Goal: Use online tool/utility

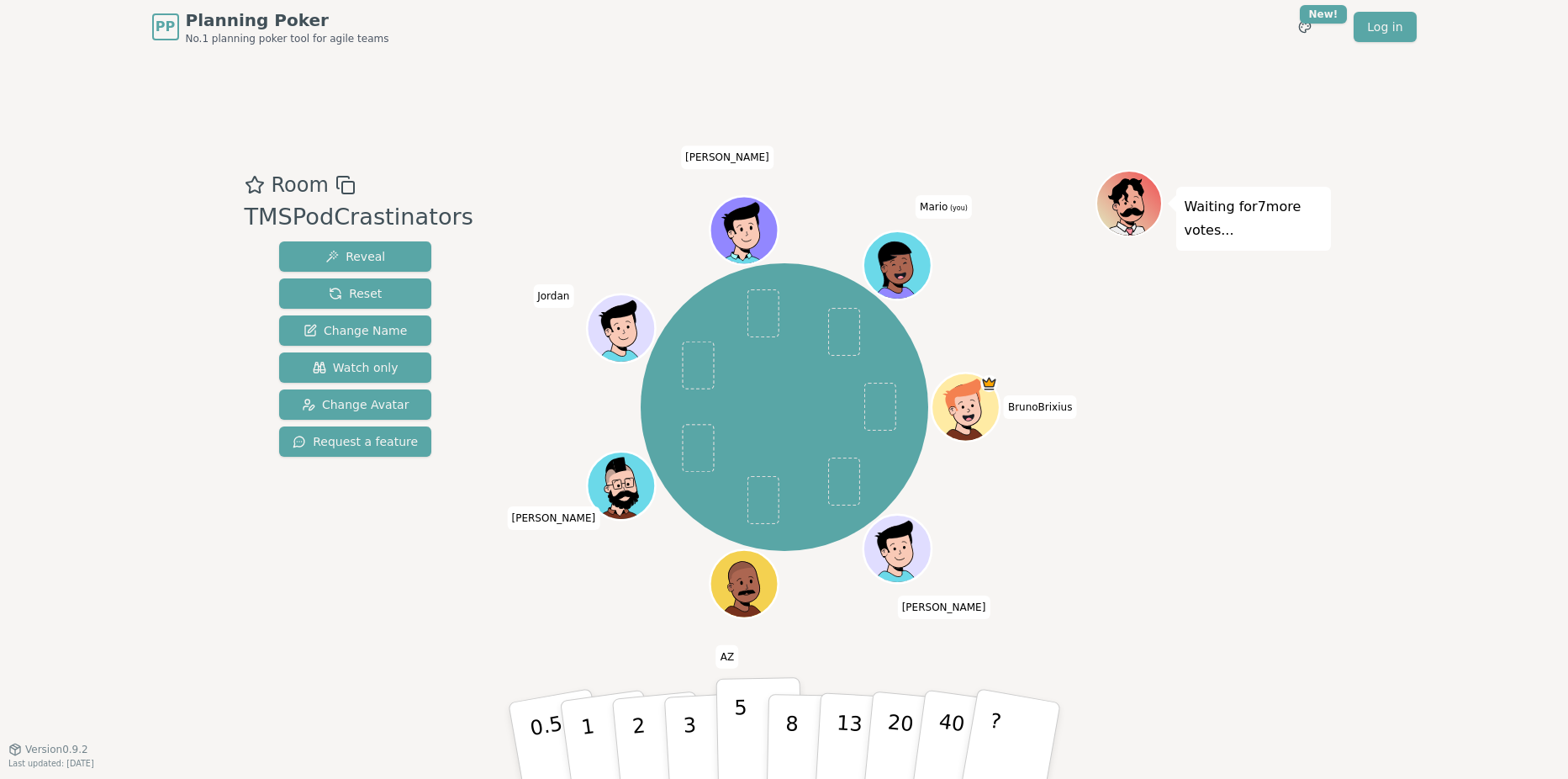
click at [742, 742] on p "5" at bounding box center [740, 741] width 14 height 91
click at [580, 581] on div "BrunoBrixius John AZ Toce Jordan Yan Mario (you)" at bounding box center [784, 407] width 622 height 413
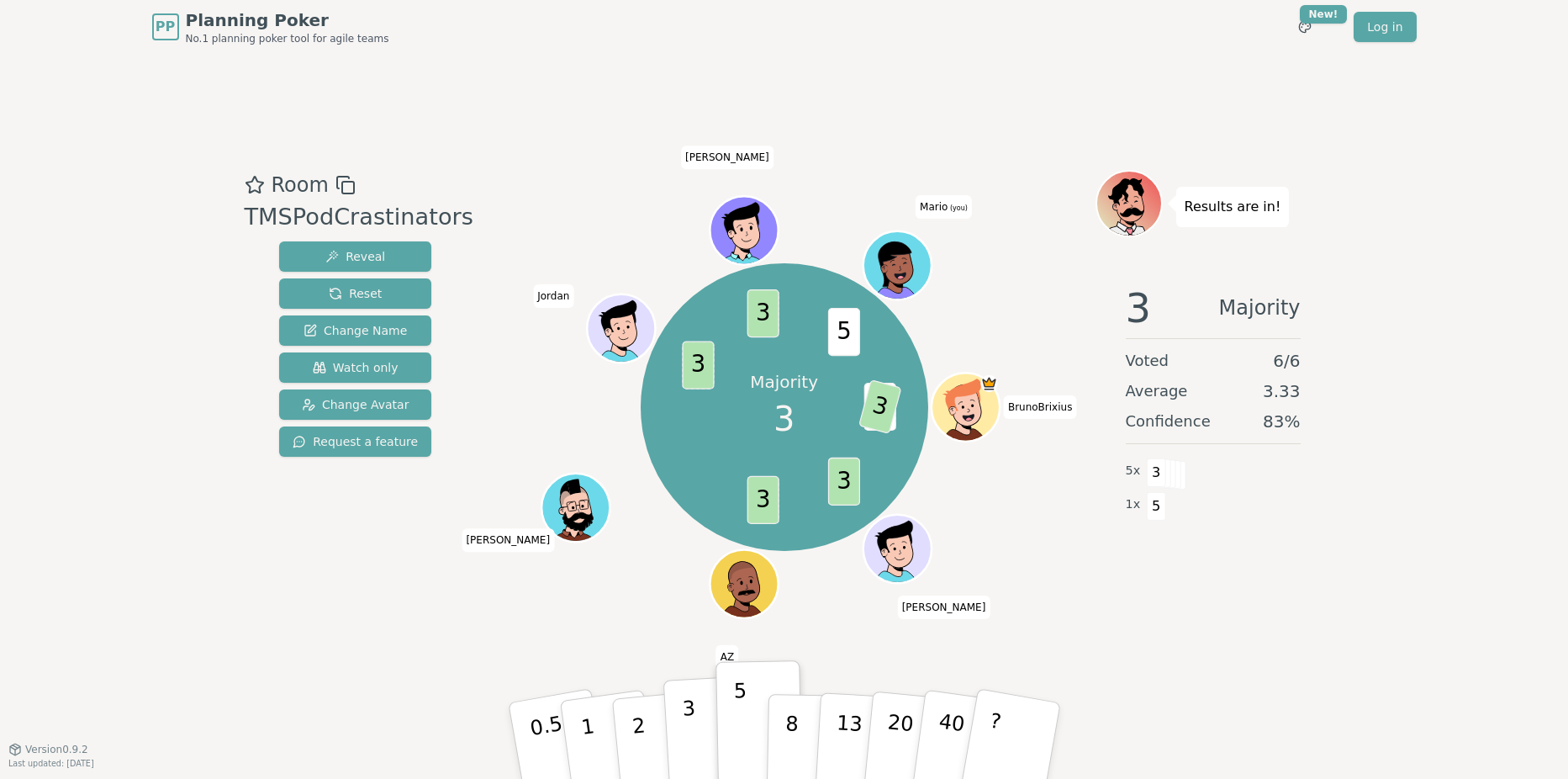
click at [699, 717] on button "3" at bounding box center [708, 741] width 92 height 131
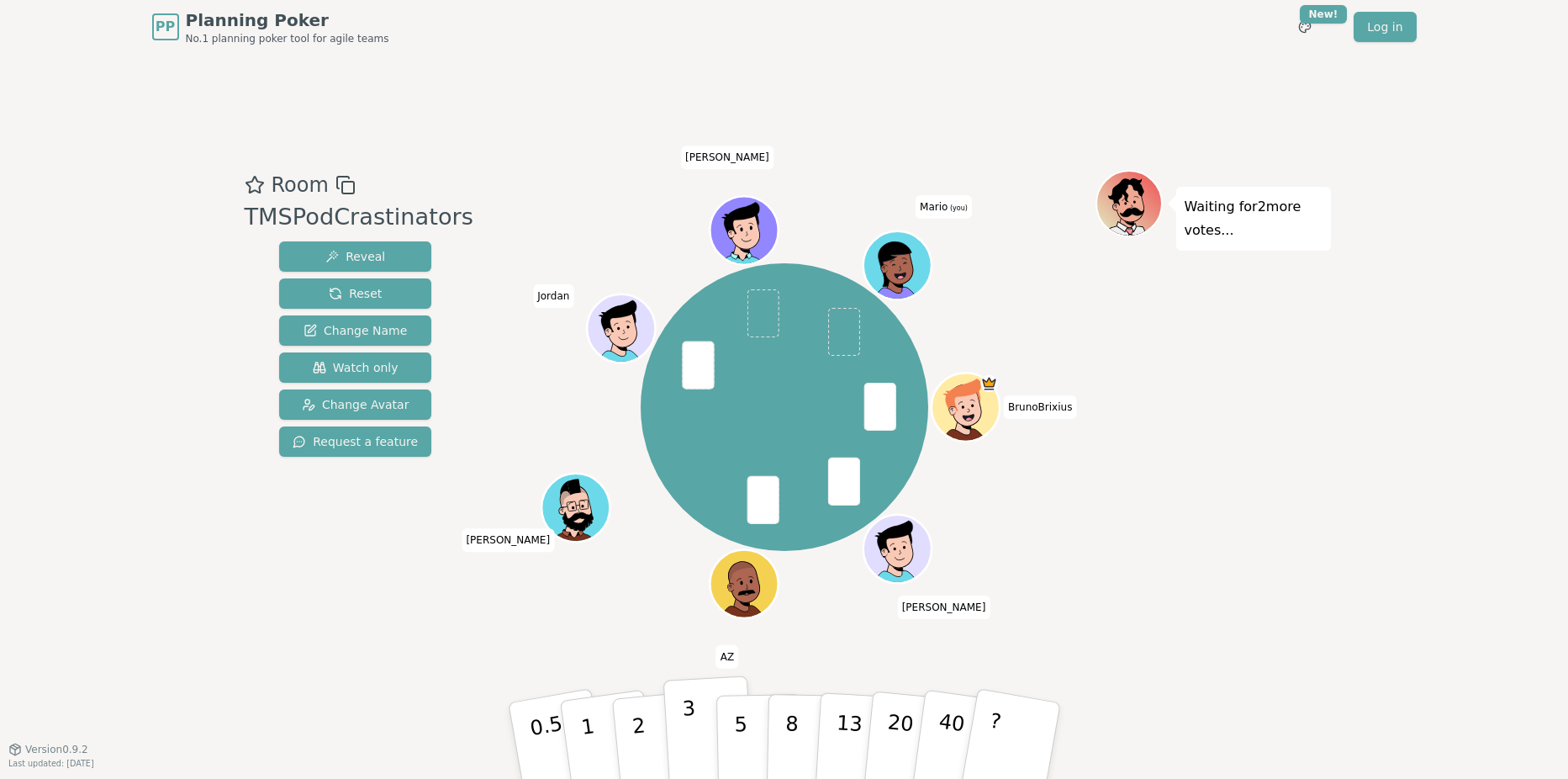
click at [678, 728] on button "3" at bounding box center [708, 741] width 92 height 131
click at [699, 735] on button "3" at bounding box center [708, 741] width 92 height 131
